Goal: Information Seeking & Learning: Learn about a topic

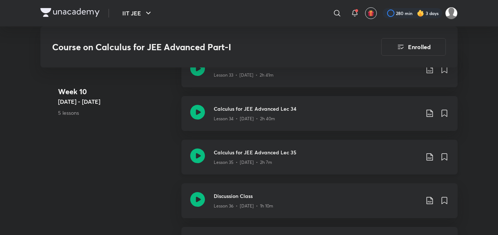
click at [231, 166] on div "Calculus for JEE Advanced Lec 35 Lesson 35 • [DATE] • 2h 7m" at bounding box center [319, 157] width 276 height 35
click at [236, 155] on h3 "Calculus for JEE Advanced Lec 35" at bounding box center [316, 153] width 205 height 8
